Goal: Transaction & Acquisition: Purchase product/service

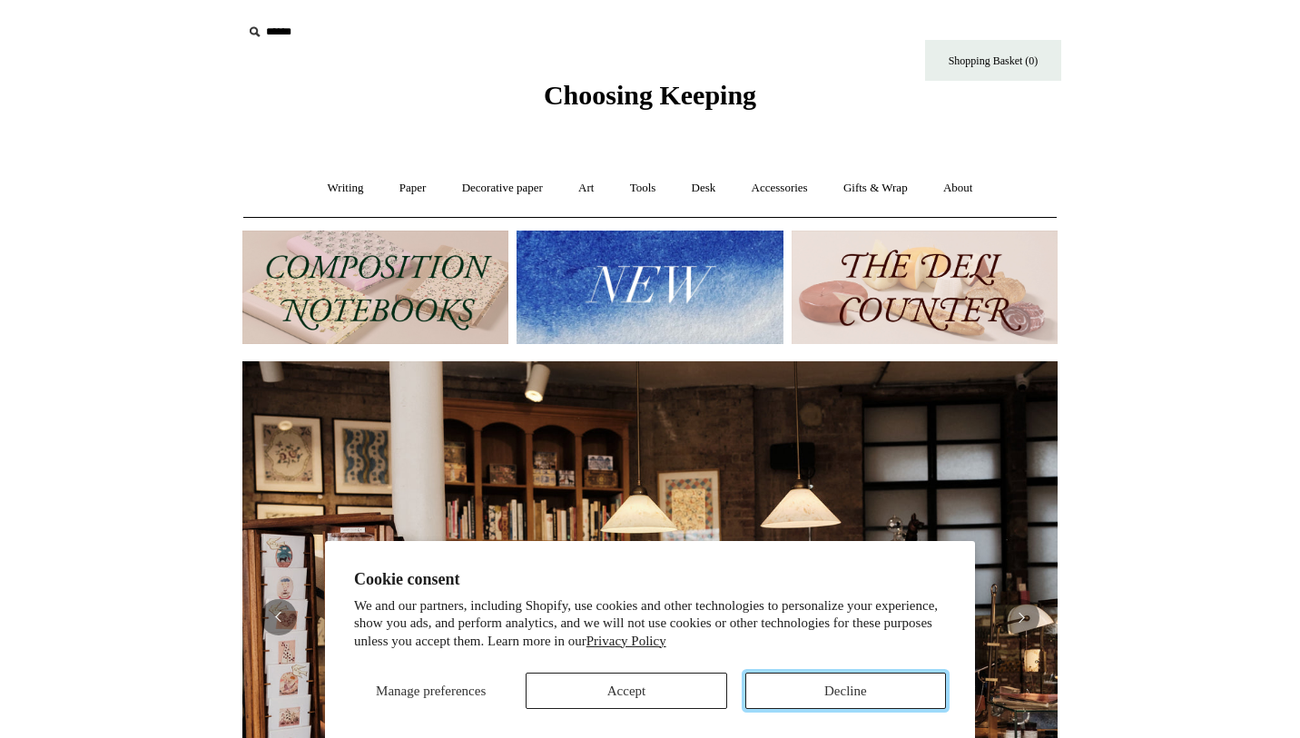
click at [826, 701] on button "Decline" at bounding box center [845, 691] width 201 height 36
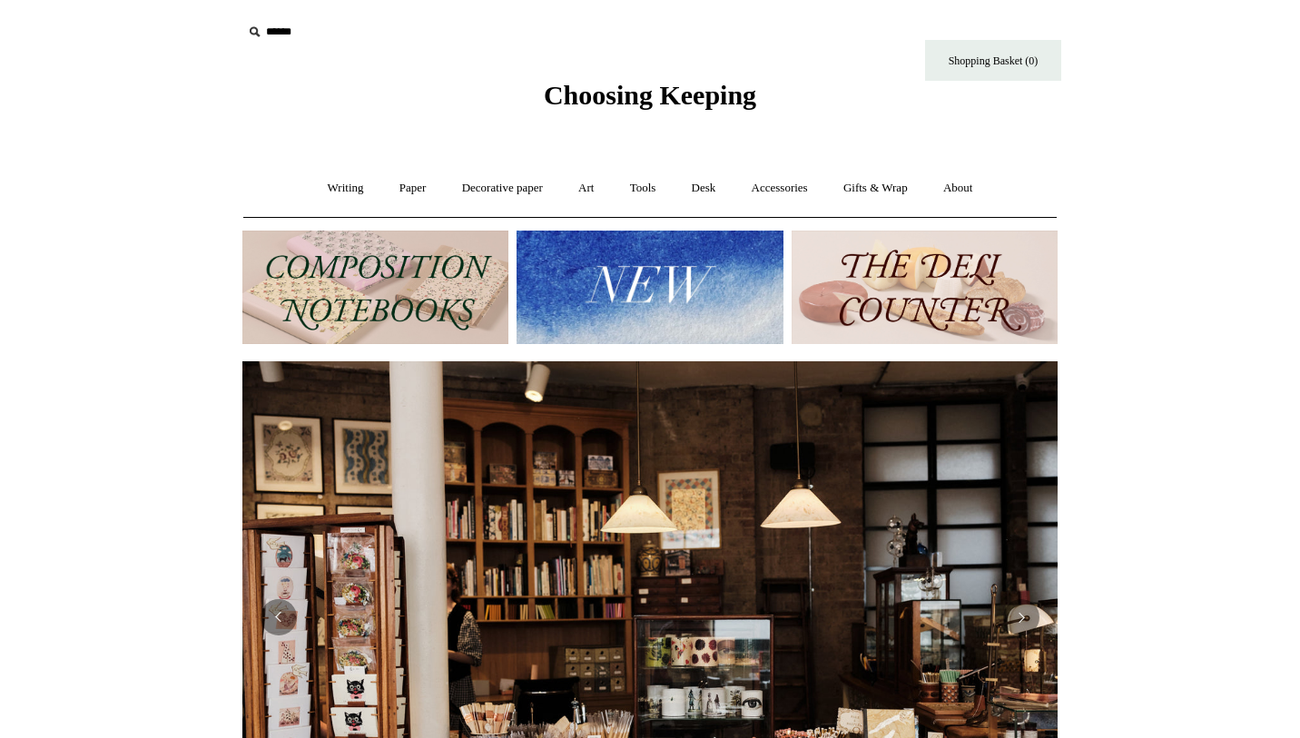
click at [709, 297] on img at bounding box center [649, 287] width 266 height 113
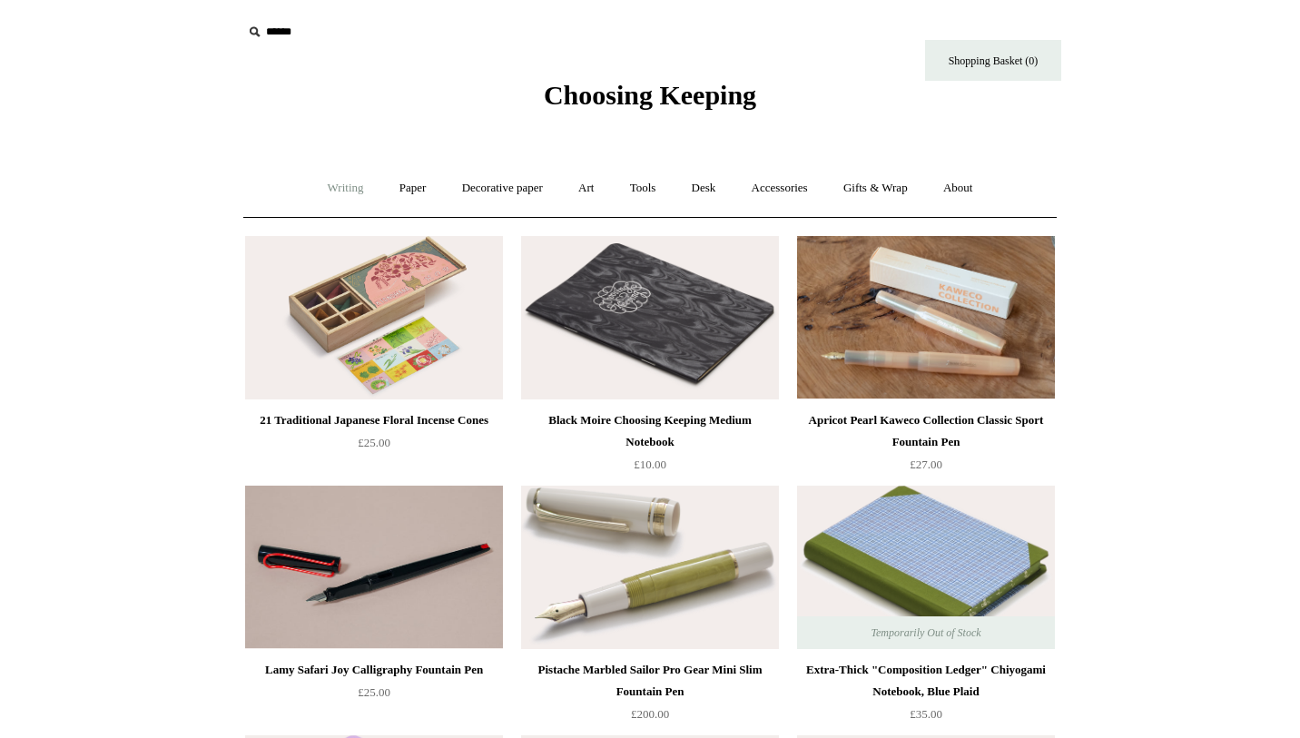
click at [339, 191] on link "Writing +" at bounding box center [345, 188] width 69 height 48
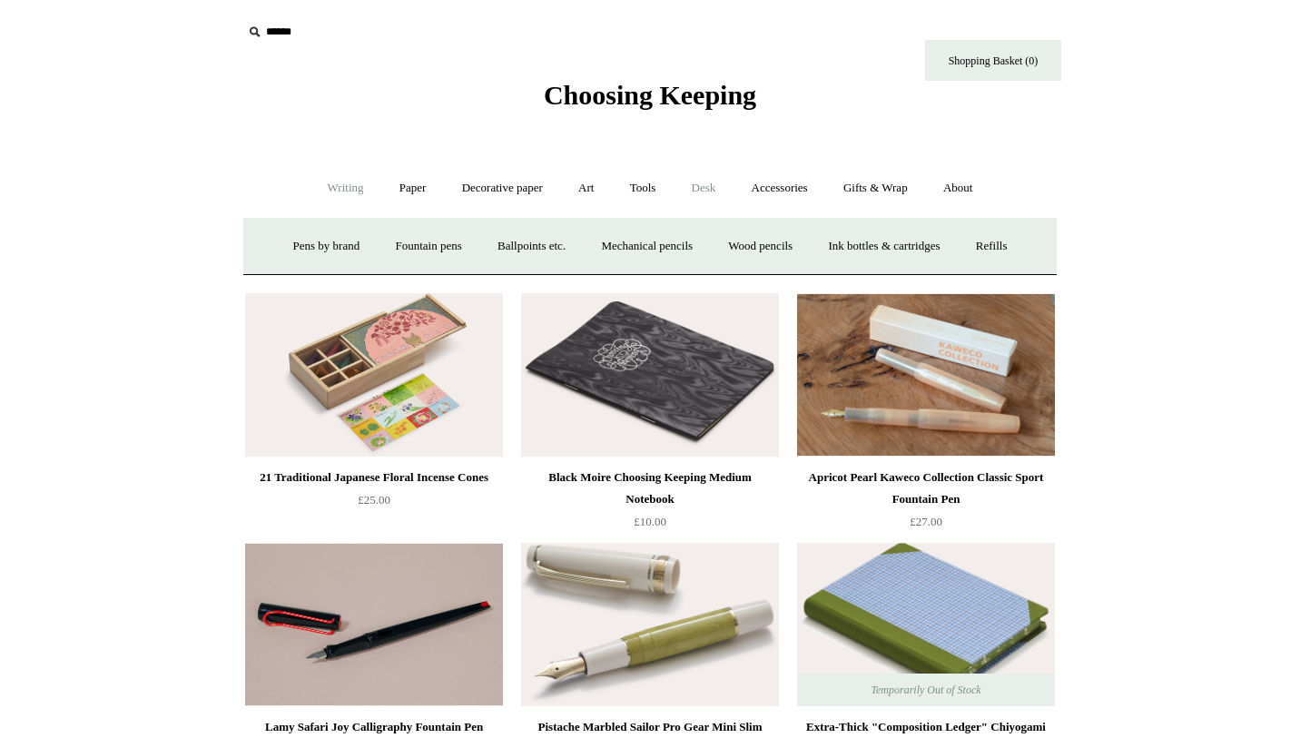
click at [714, 182] on link "Desk +" at bounding box center [703, 188] width 57 height 48
click at [793, 181] on link "Accessories +" at bounding box center [779, 188] width 89 height 48
click at [706, 185] on link "Desk +" at bounding box center [703, 188] width 57 height 48
click at [548, 246] on link "Boxes & archiving" at bounding box center [535, 246] width 122 height 48
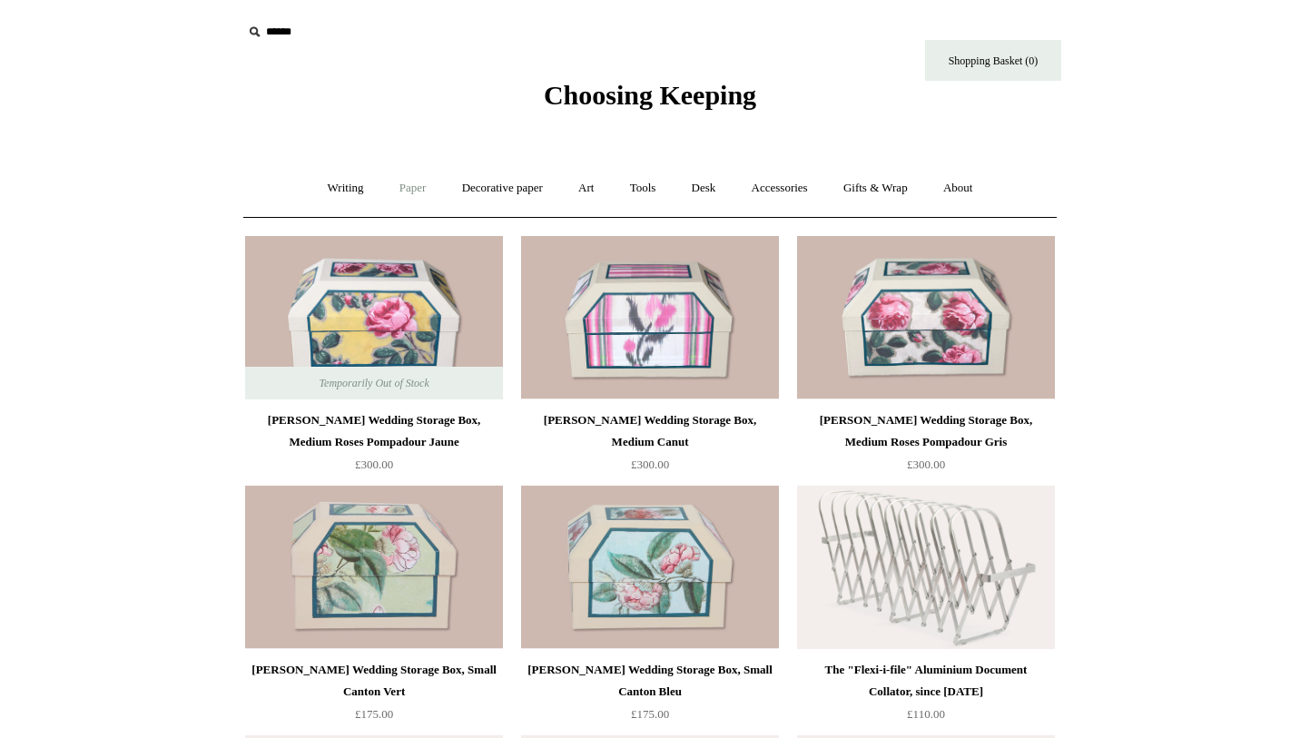
click at [404, 184] on link "Paper +" at bounding box center [413, 188] width 60 height 48
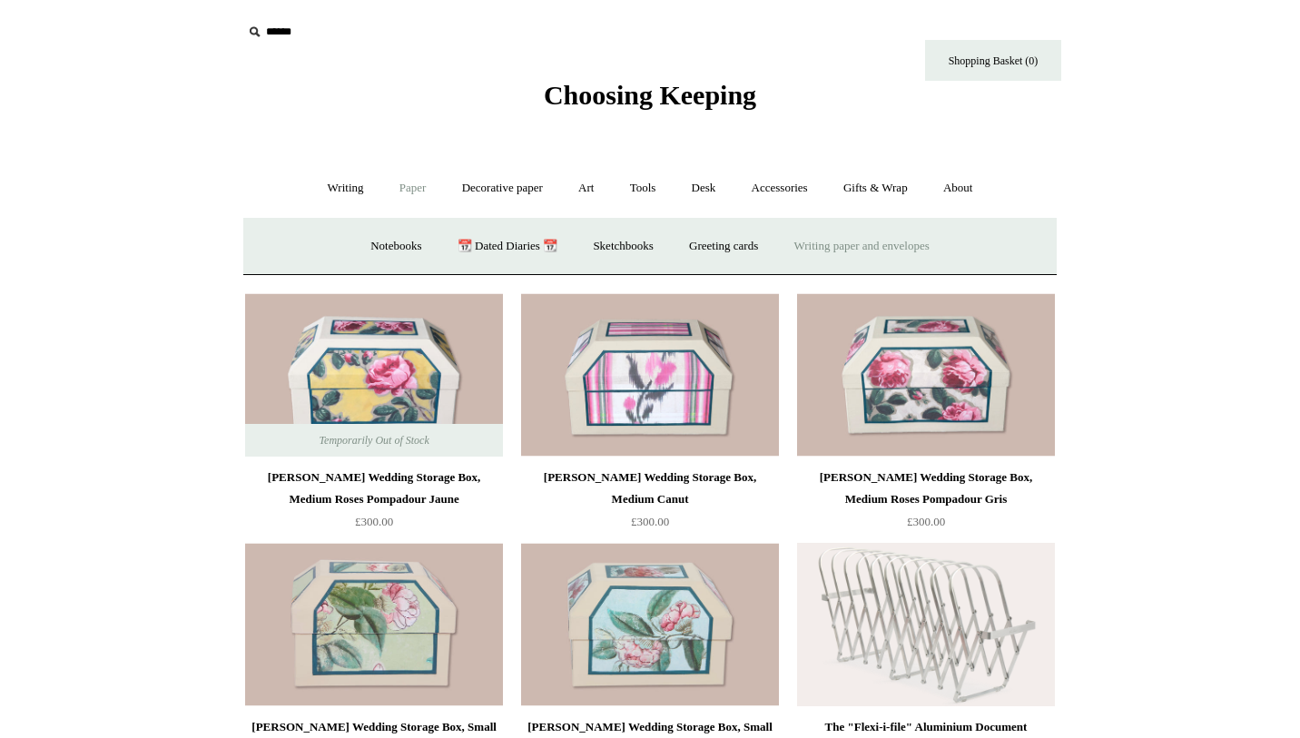
click at [830, 242] on link "Writing paper and envelopes +" at bounding box center [862, 246] width 168 height 48
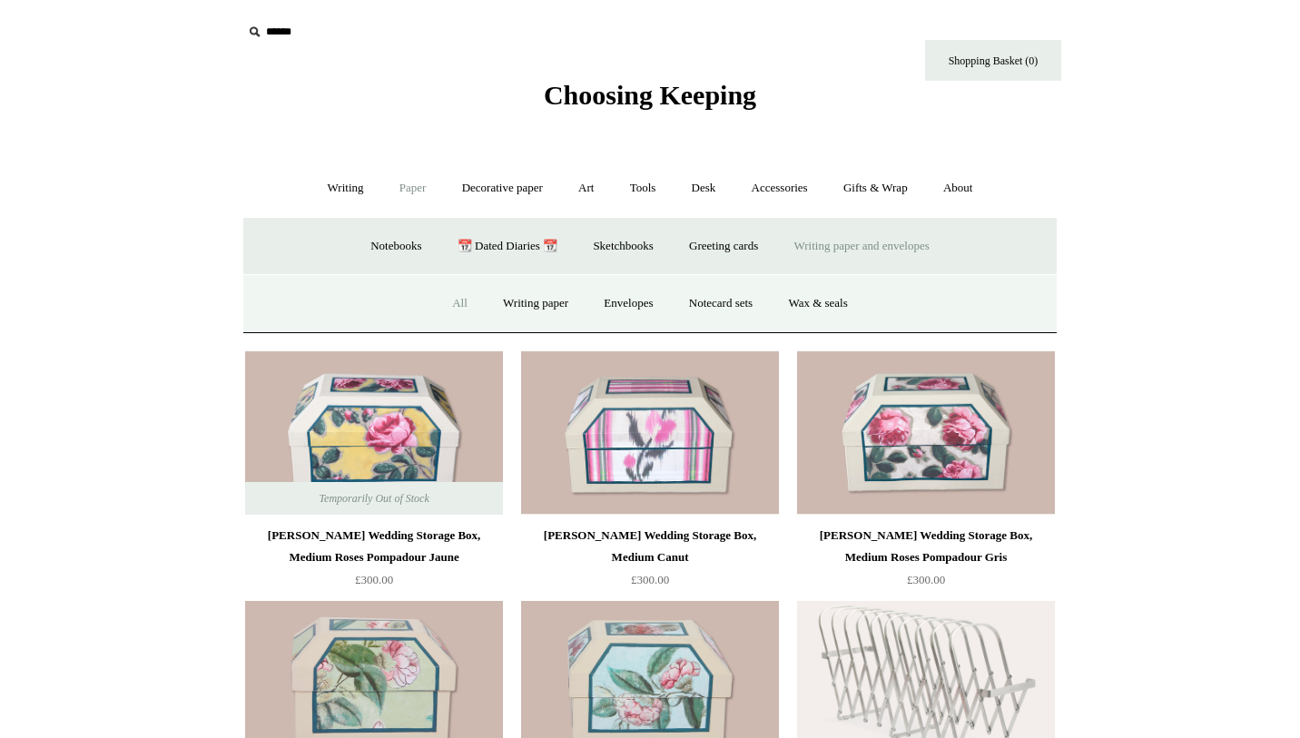
click at [449, 304] on link "All" at bounding box center [460, 304] width 48 height 48
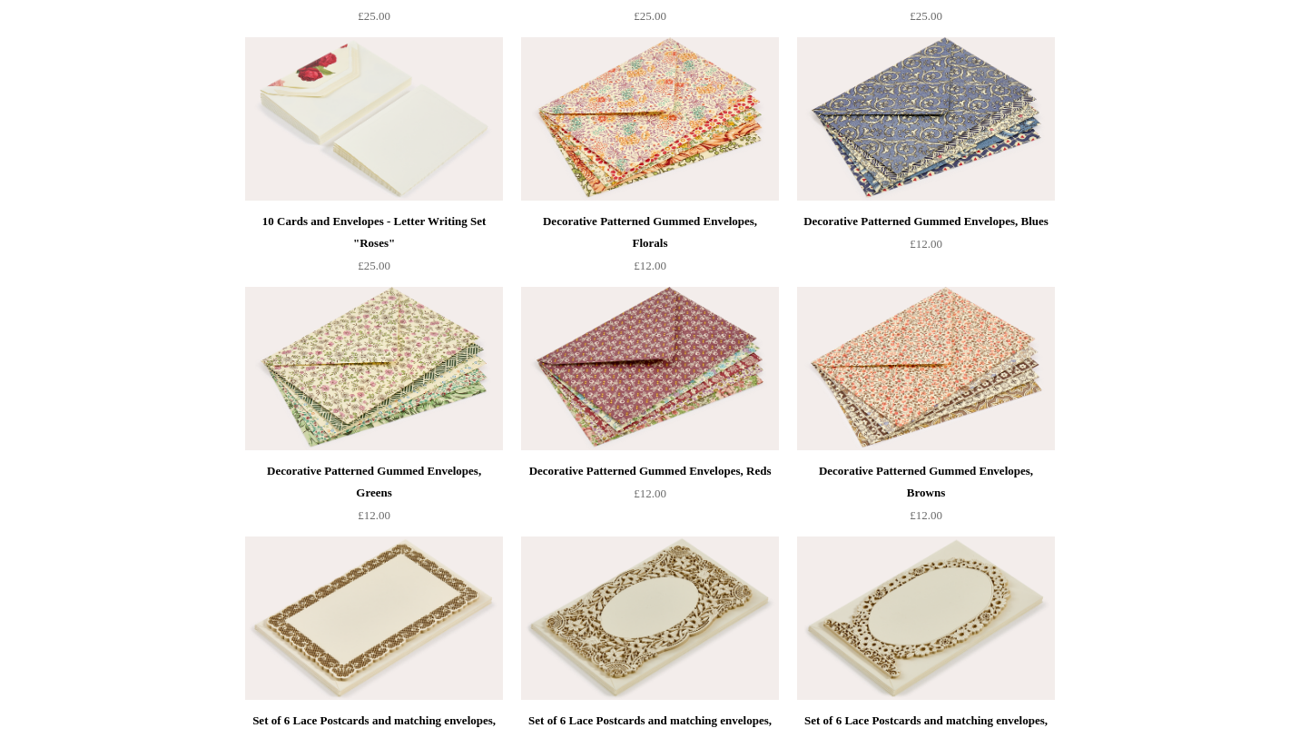
scroll to position [2438, 0]
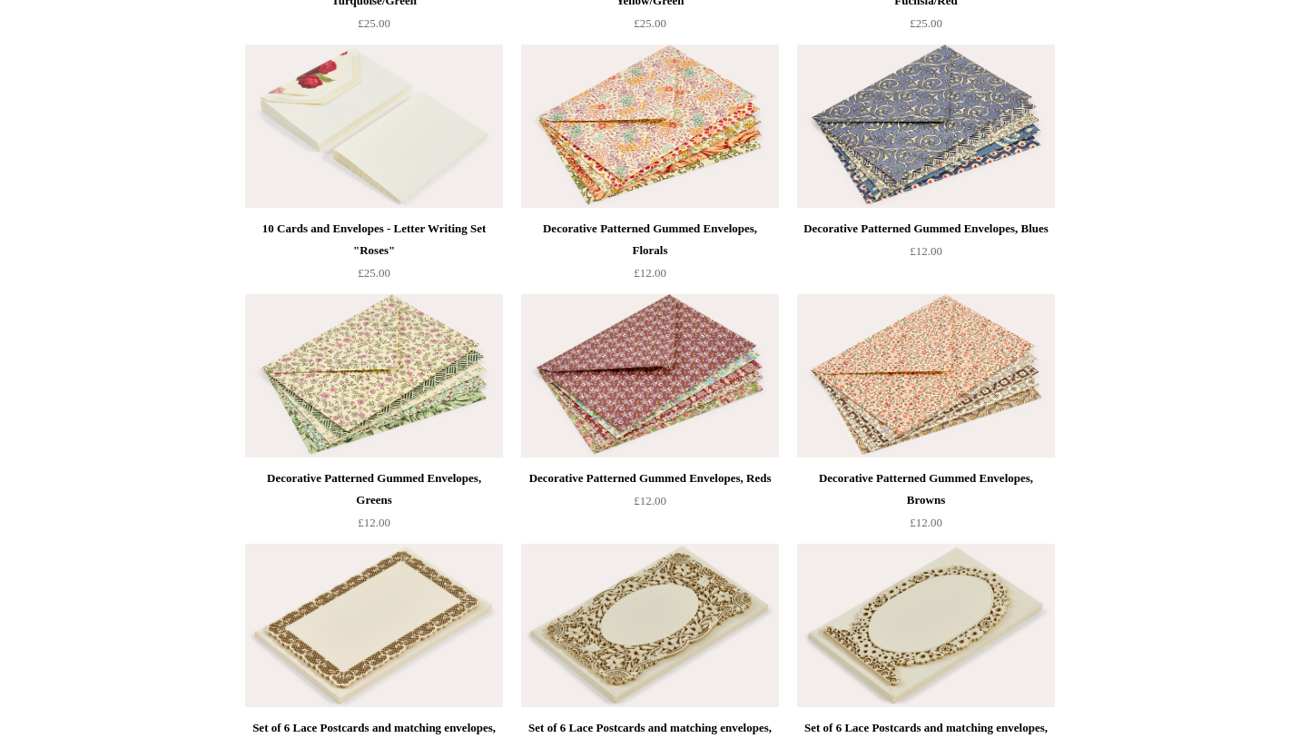
click at [939, 173] on img at bounding box center [926, 125] width 258 height 163
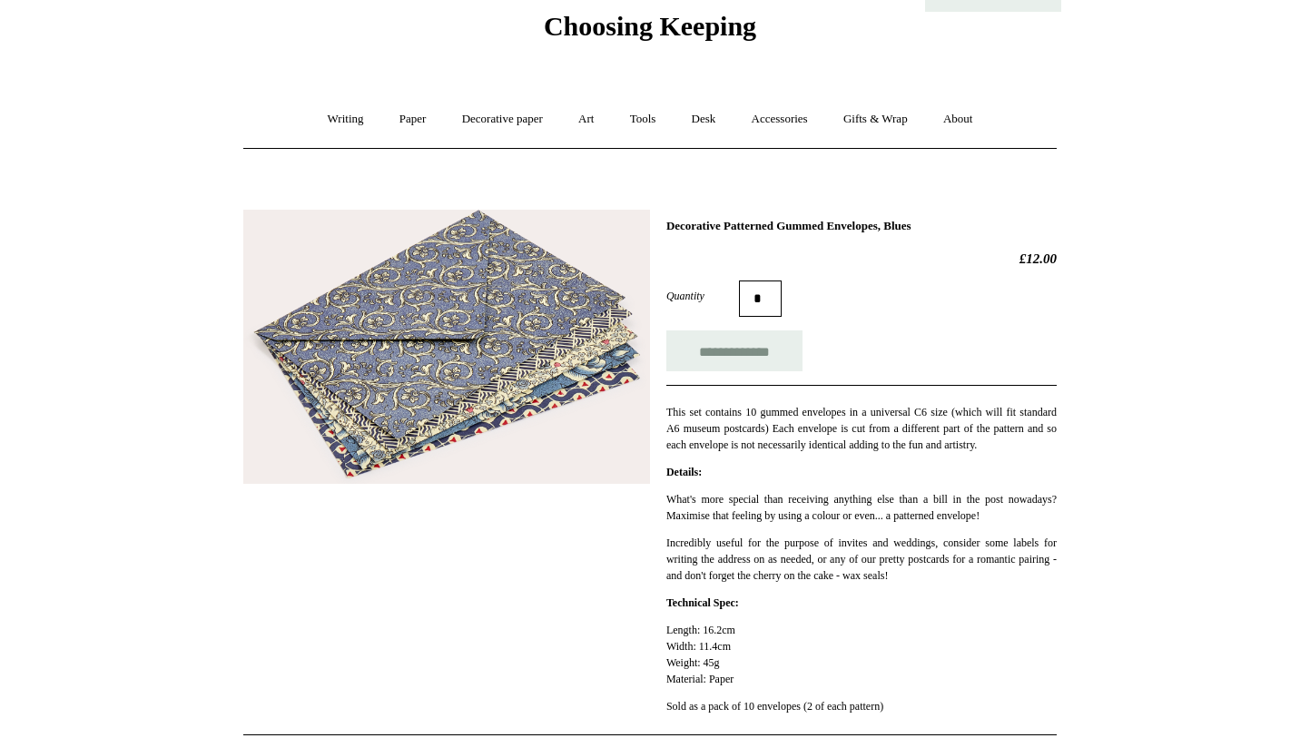
scroll to position [71, 0]
